Goal: Task Accomplishment & Management: Manage account settings

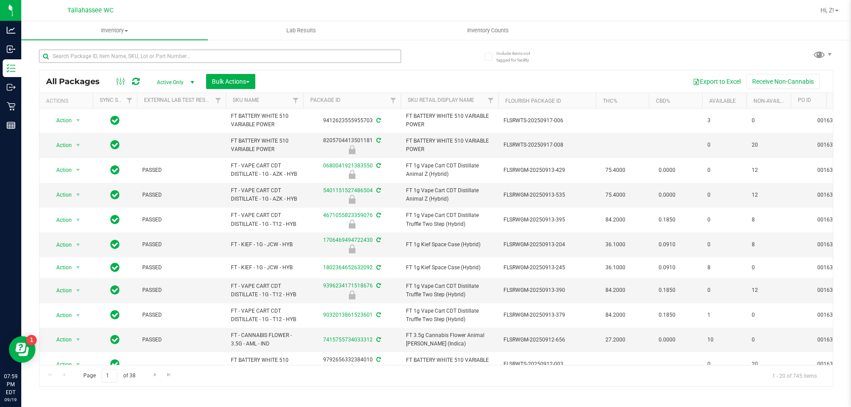
click at [151, 51] on input "text" at bounding box center [220, 56] width 362 height 13
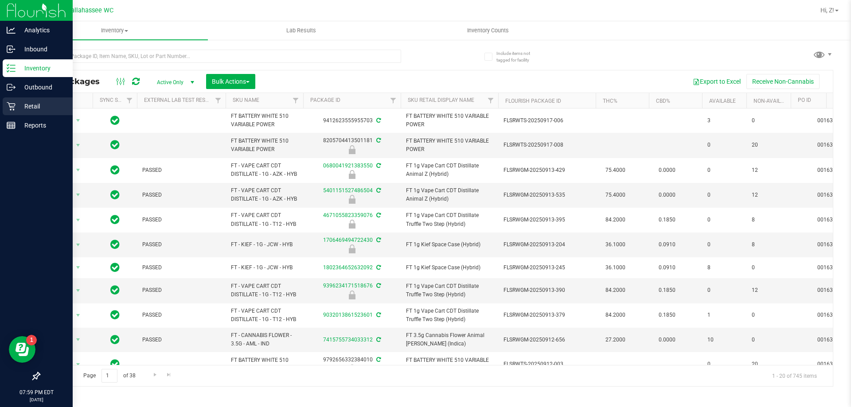
click at [39, 109] on p "Retail" at bounding box center [42, 106] width 53 height 11
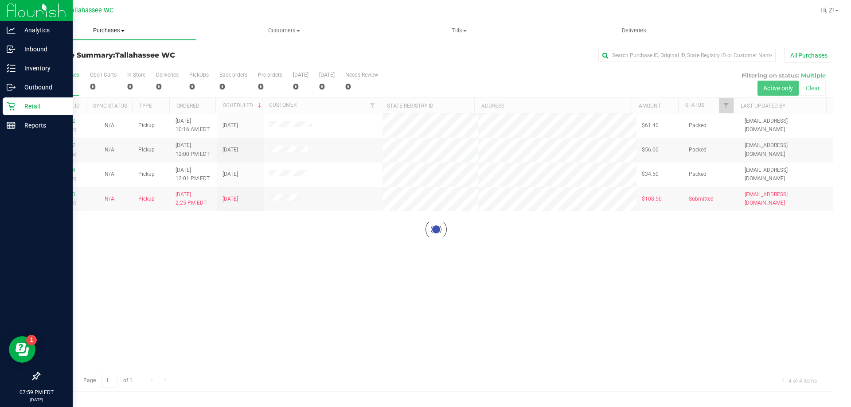
click at [105, 34] on span "Purchases" at bounding box center [108, 31] width 175 height 8
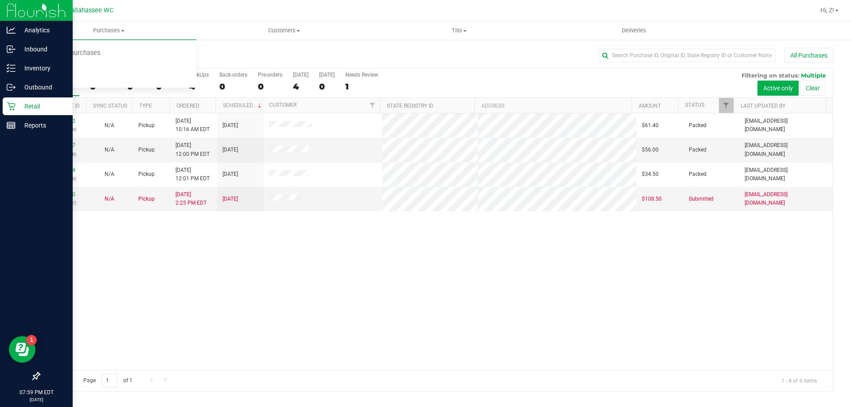
click at [264, 360] on div "11972552 (325597669) N/A Pickup [DATE] 10:16 AM EDT 9/19/2025 $61.40 Packed [EM…" at bounding box center [436, 242] width 794 height 257
click at [64, 144] on link "11973367" at bounding box center [63, 145] width 25 height 6
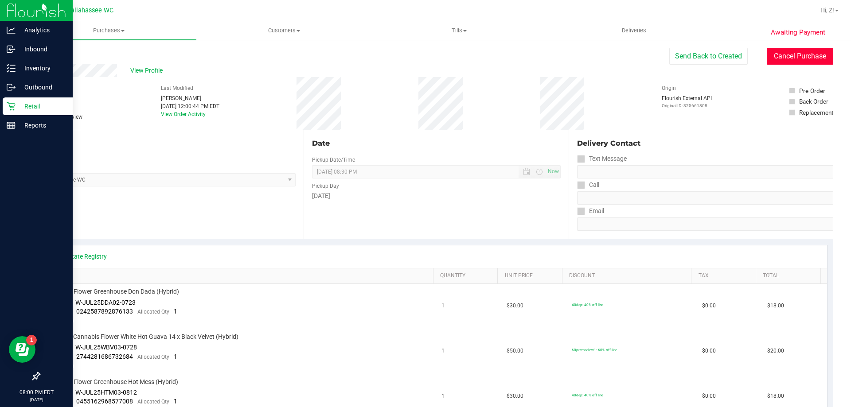
click at [786, 52] on button "Cancel Purchase" at bounding box center [800, 56] width 67 height 17
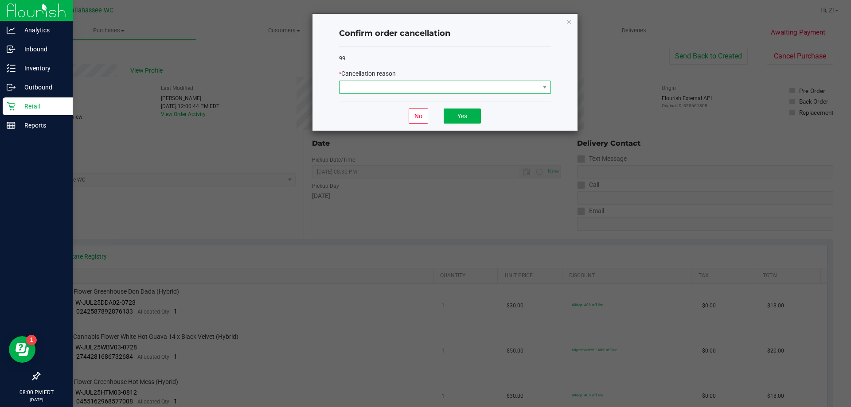
click at [466, 90] on span at bounding box center [440, 87] width 200 height 12
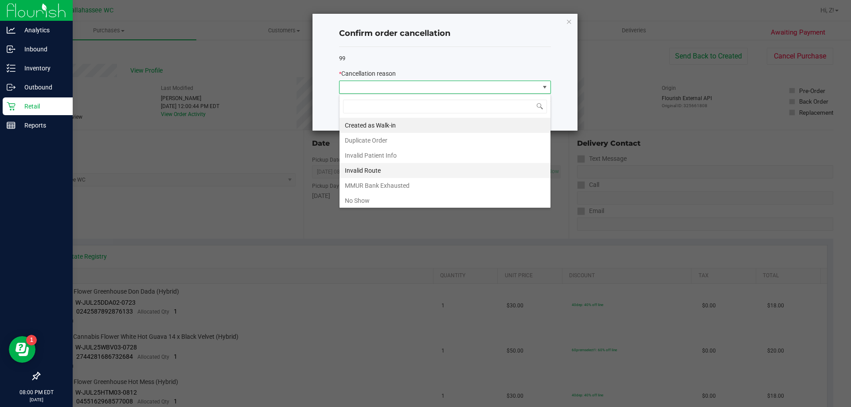
scroll to position [13, 212]
click at [366, 202] on li "No Show" at bounding box center [445, 200] width 211 height 15
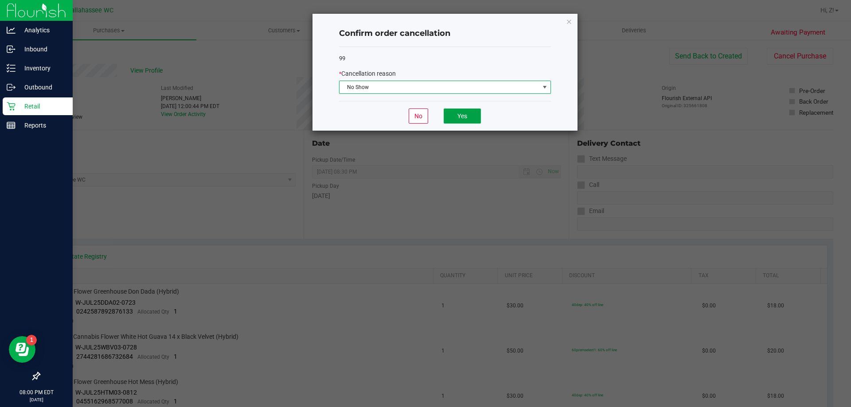
click at [470, 117] on button "Yes" at bounding box center [462, 116] width 37 height 15
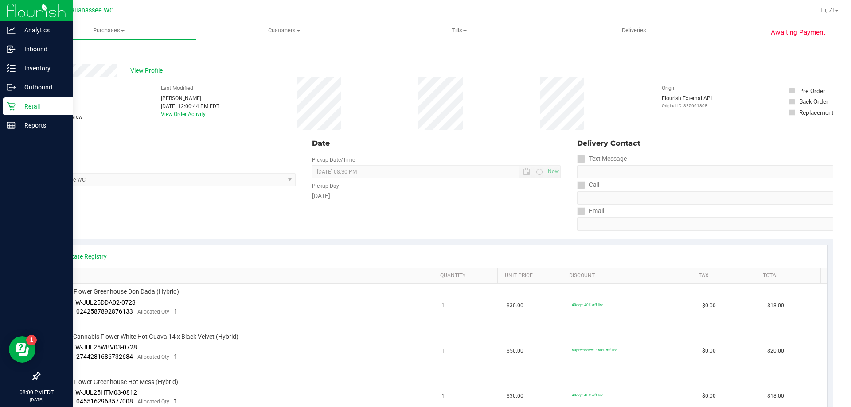
click at [40, 52] on icon at bounding box center [40, 53] width 2 height 5
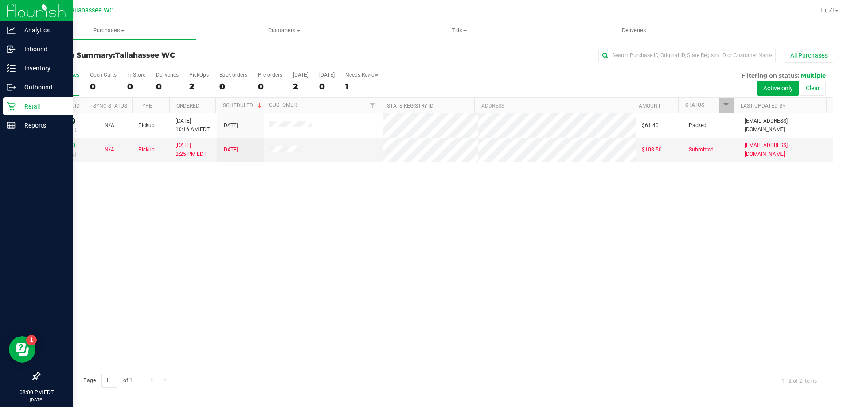
click at [68, 121] on link "11972552" at bounding box center [63, 121] width 25 height 6
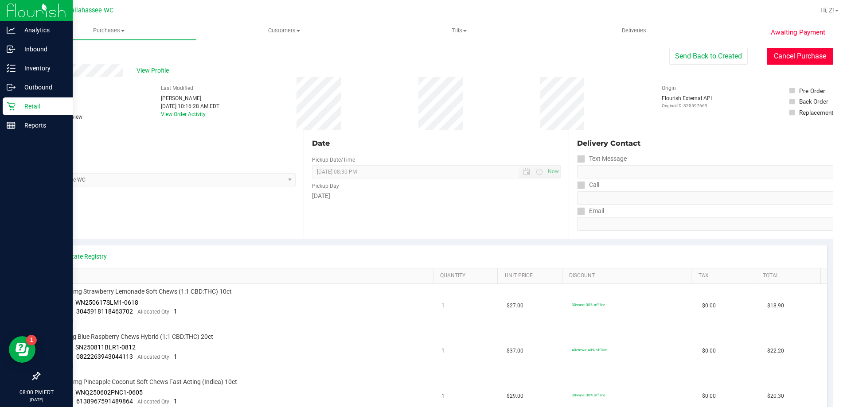
click at [793, 61] on button "Cancel Purchase" at bounding box center [800, 56] width 67 height 17
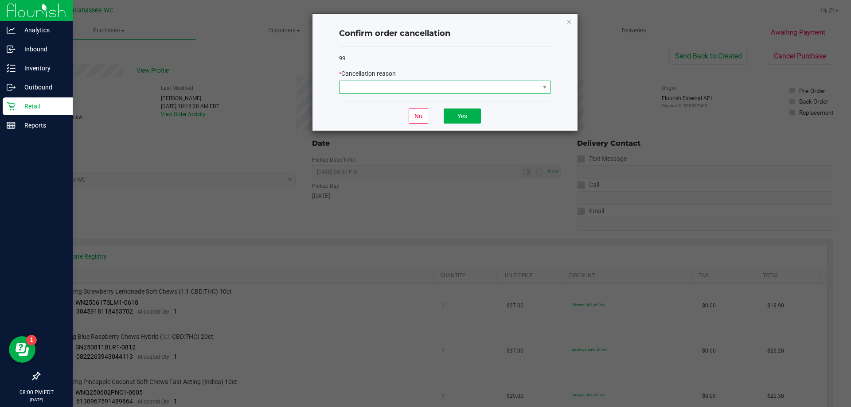
click at [382, 86] on span at bounding box center [440, 87] width 200 height 12
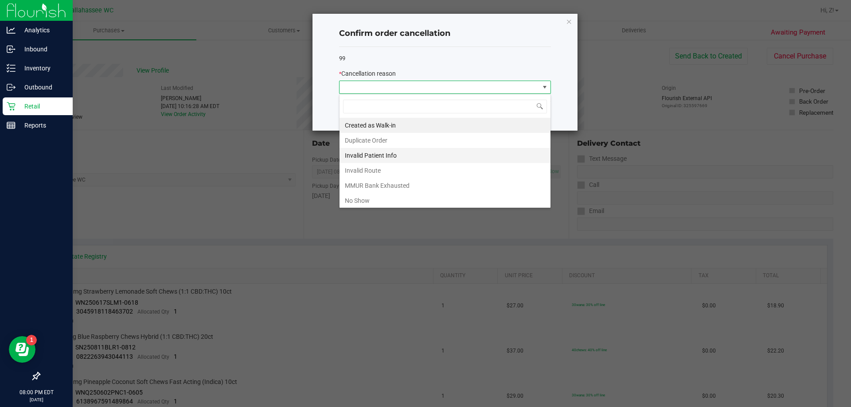
scroll to position [13, 212]
click at [375, 196] on li "No Show" at bounding box center [445, 200] width 211 height 15
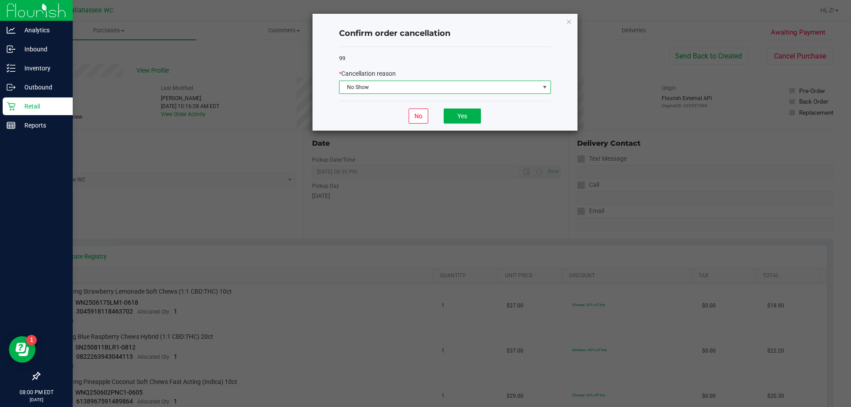
click at [458, 126] on div "No Yes" at bounding box center [445, 116] width 212 height 30
click at [462, 120] on button "Yes" at bounding box center [462, 116] width 37 height 15
